Goal: Information Seeking & Learning: Learn about a topic

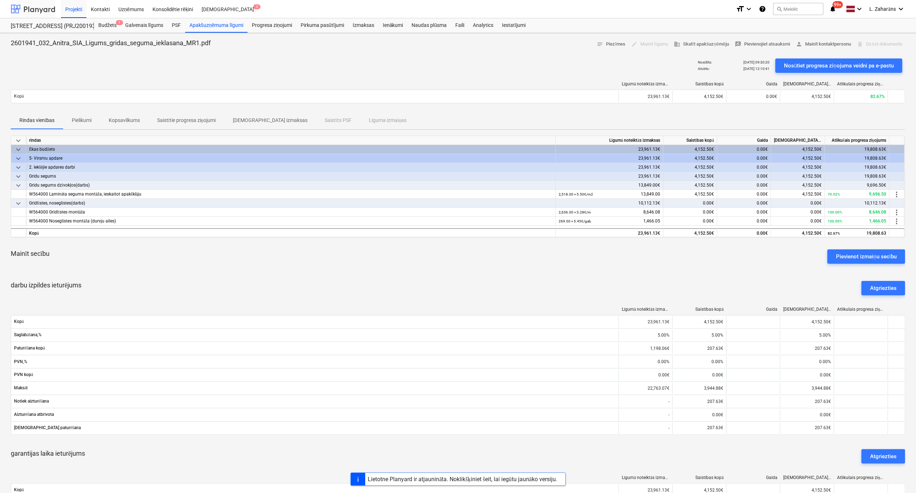
click at [32, 8] on div at bounding box center [33, 9] width 44 height 18
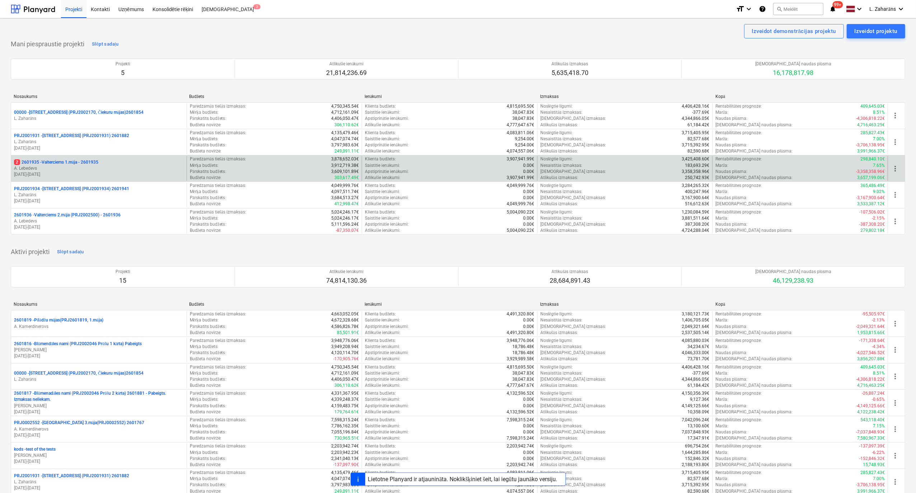
click at [72, 161] on p "2 2601935 - Valterciems 1.māja - 2601935" at bounding box center [56, 162] width 84 height 6
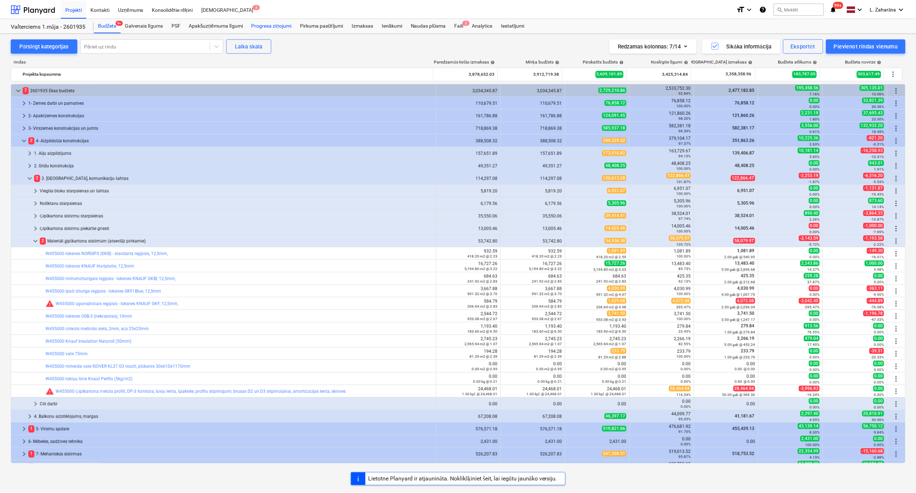
scroll to position [95, 0]
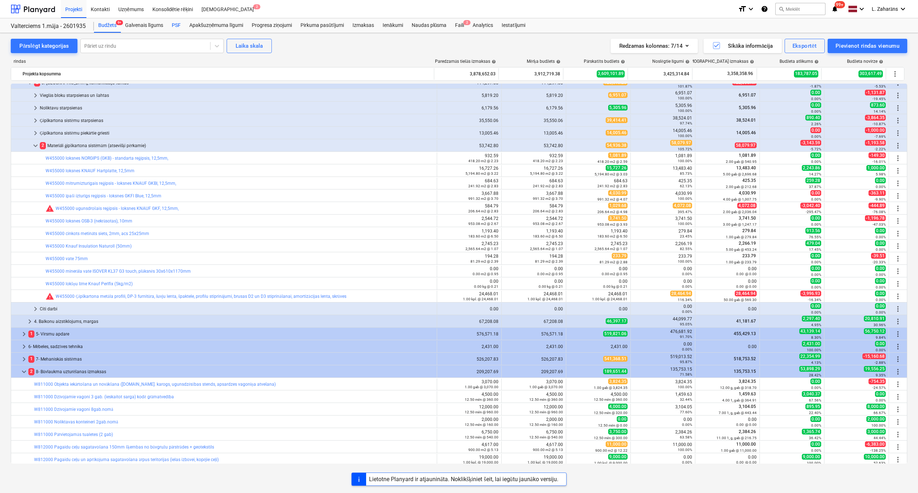
click at [173, 23] on div "PSF" at bounding box center [177, 25] width 18 height 14
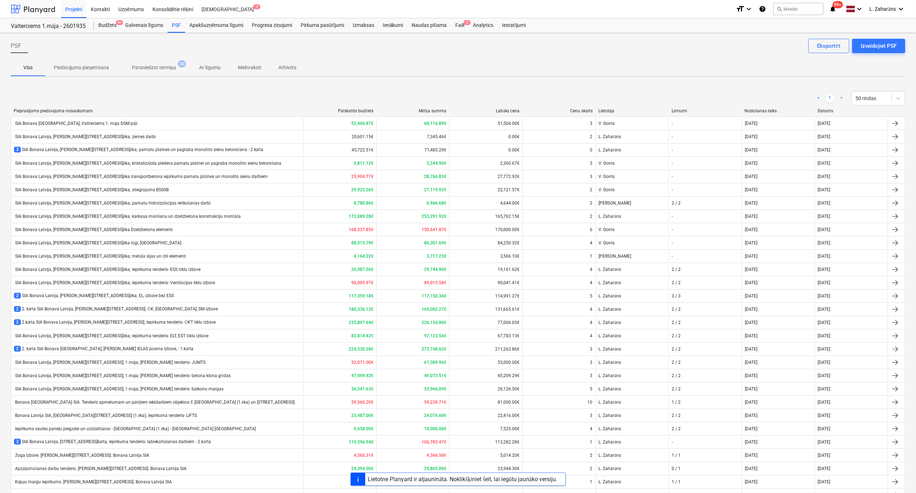
click at [33, 11] on div at bounding box center [33, 9] width 44 height 18
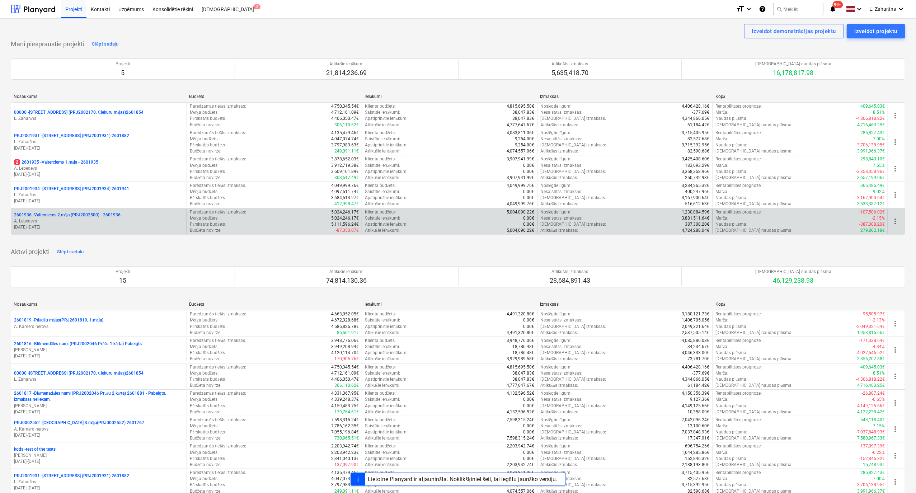
click at [70, 213] on p "2601936 - Valterciems 2.māja (PRJ2002500) - 2601936" at bounding box center [67, 215] width 107 height 6
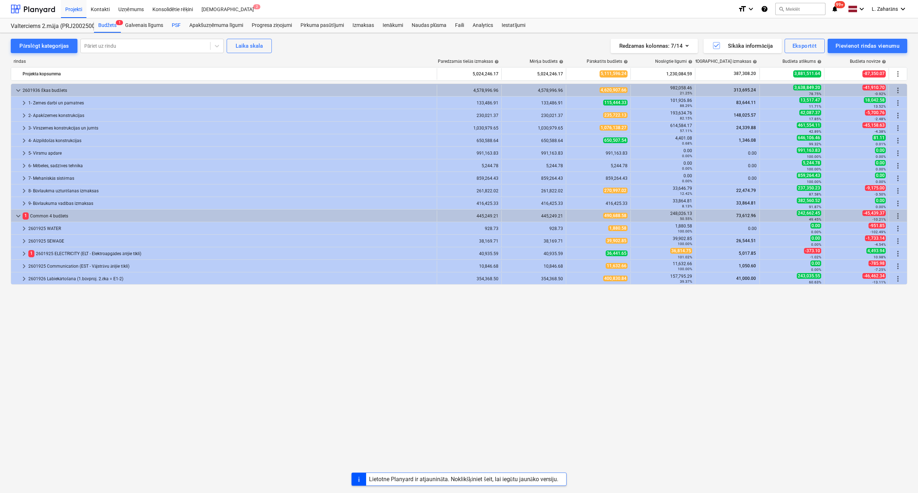
click at [176, 22] on div "PSF" at bounding box center [177, 25] width 18 height 14
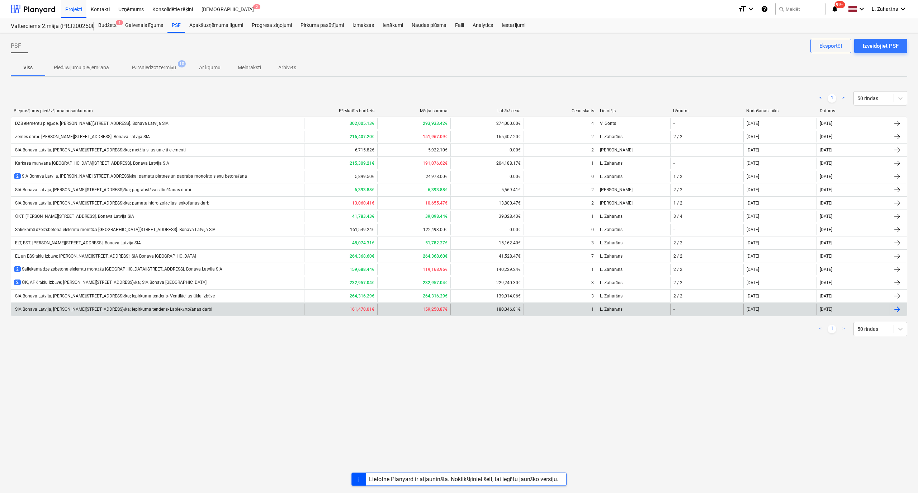
click at [124, 312] on div "SIA Bonava Latvija, [PERSON_NAME][STREET_ADDRESS]ēka; Iepirkuma tenderis- Labie…" at bounding box center [113, 309] width 198 height 5
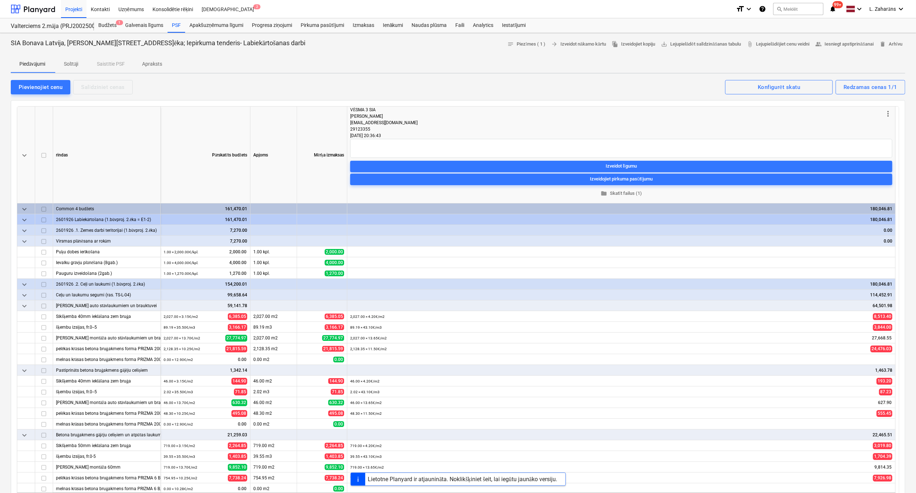
click at [77, 59] on span "Solītāji" at bounding box center [71, 64] width 34 height 12
click at [74, 65] on p "Solītāji" at bounding box center [70, 64] width 17 height 8
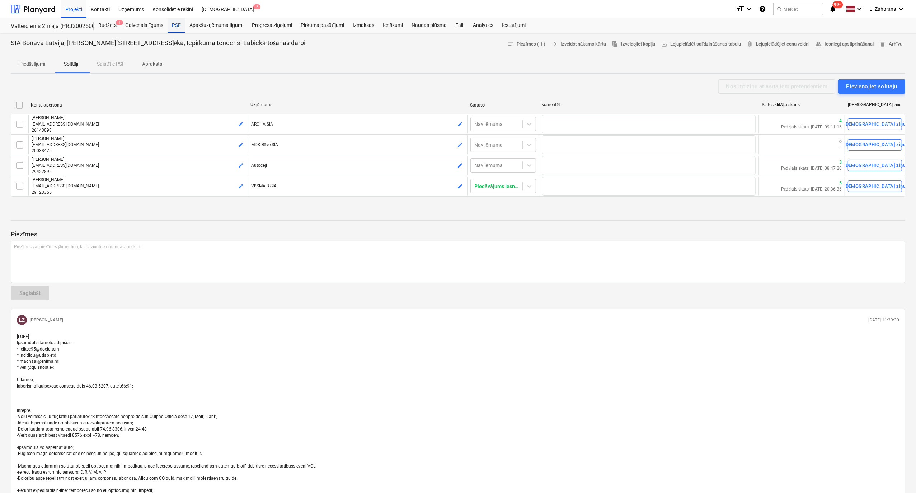
click at [171, 28] on div "PSF" at bounding box center [177, 25] width 18 height 14
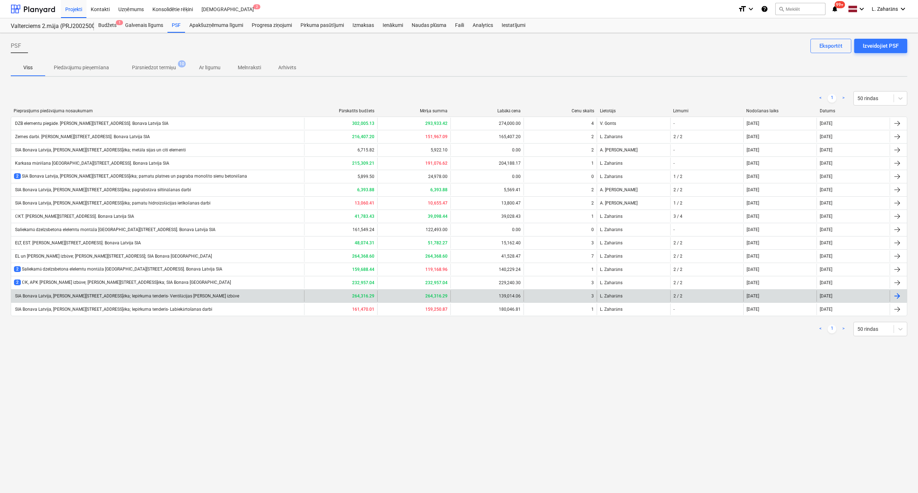
click at [150, 295] on div "SIA Bonava Latvija, [PERSON_NAME][STREET_ADDRESS]ēka; Iepirkuma tenderis- Venti…" at bounding box center [126, 295] width 225 height 5
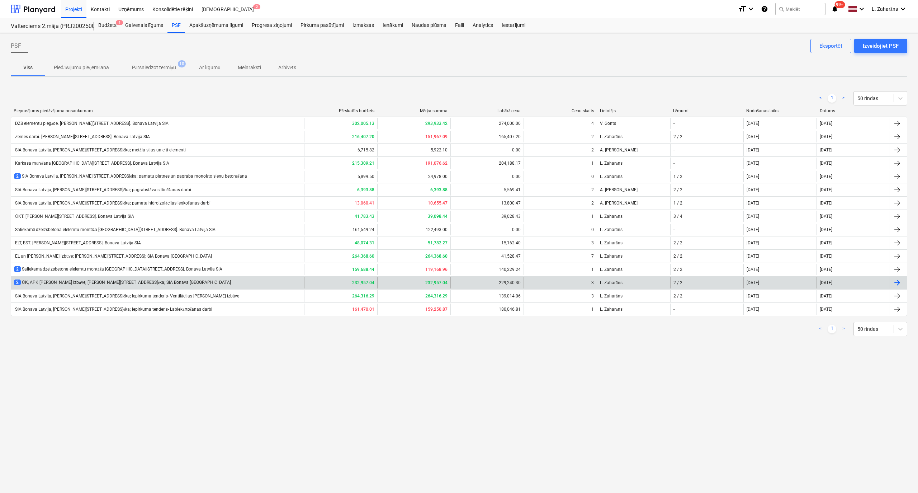
click at [73, 281] on div "2 ŪK, APK tīklu izbūve; Ēvalda Valtera iela 44, 2.ēka; SIA Bonava Latvija" at bounding box center [122, 282] width 217 height 6
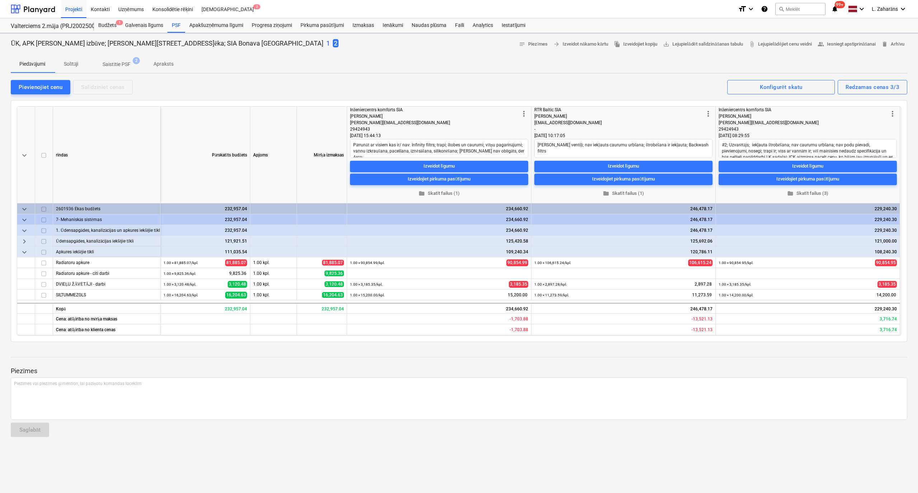
type textarea "x"
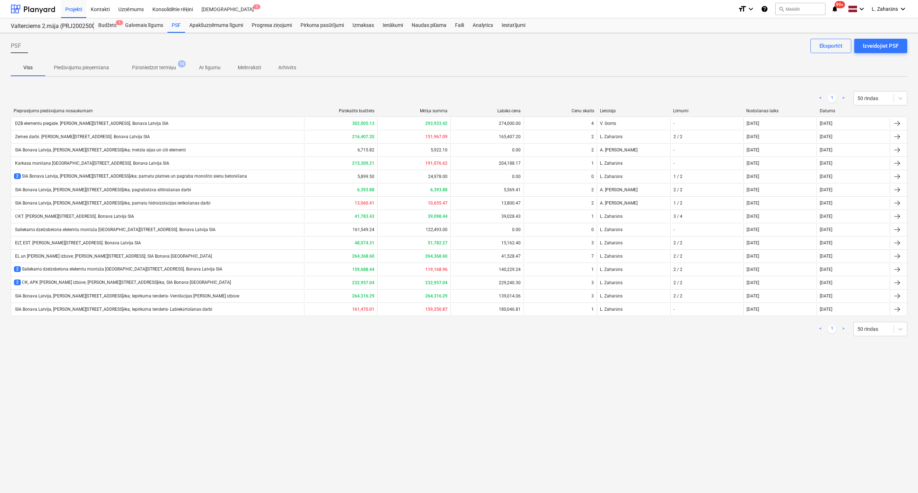
click at [24, 339] on div "< 1 > 50 rindas" at bounding box center [459, 329] width 897 height 20
